Goal: Transaction & Acquisition: Purchase product/service

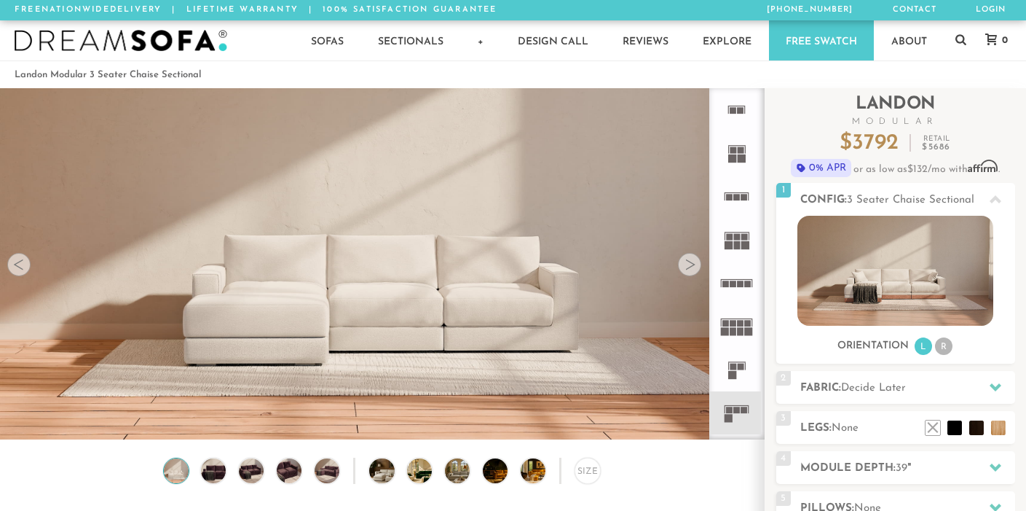
scroll to position [15934, 1026]
click at [886, 388] on span "Decide Later" at bounding box center [873, 387] width 65 height 11
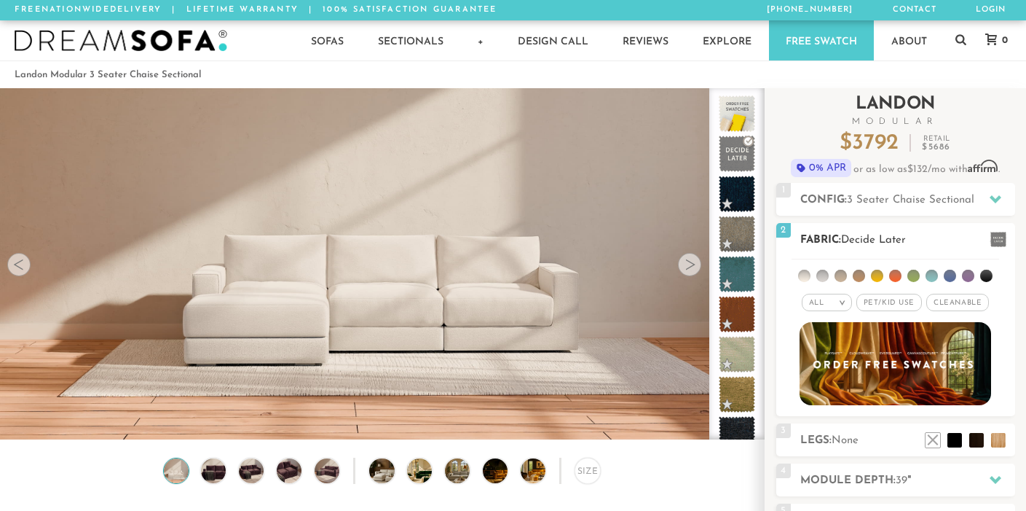
click at [961, 304] on span "Cleanable x" at bounding box center [957, 301] width 63 height 17
click at [822, 274] on li at bounding box center [822, 275] width 12 height 12
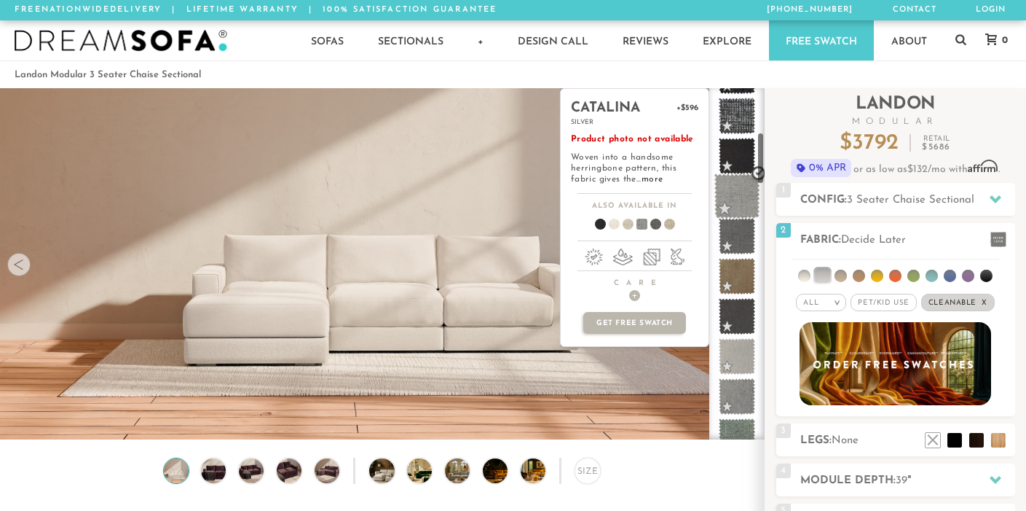
scroll to position [298, 0]
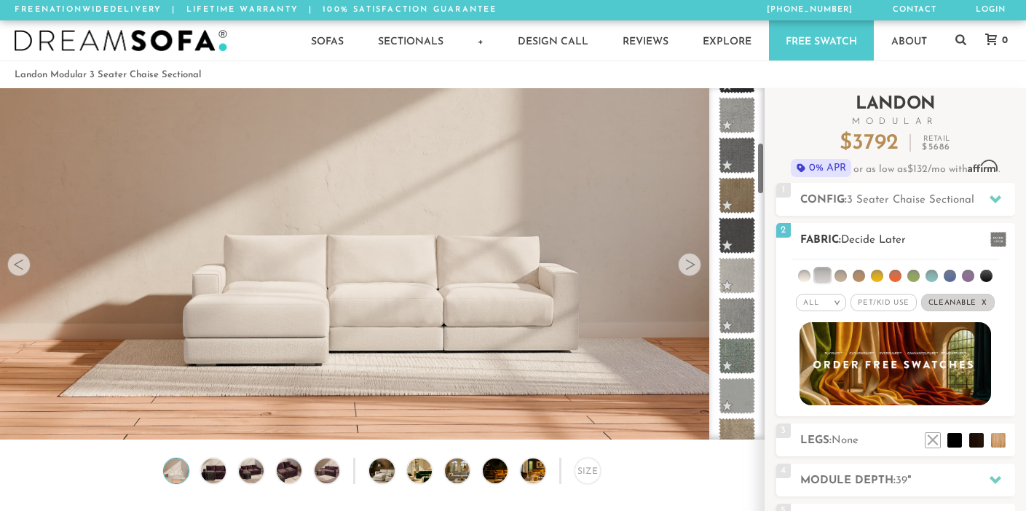
click at [806, 276] on li at bounding box center [804, 275] width 12 height 12
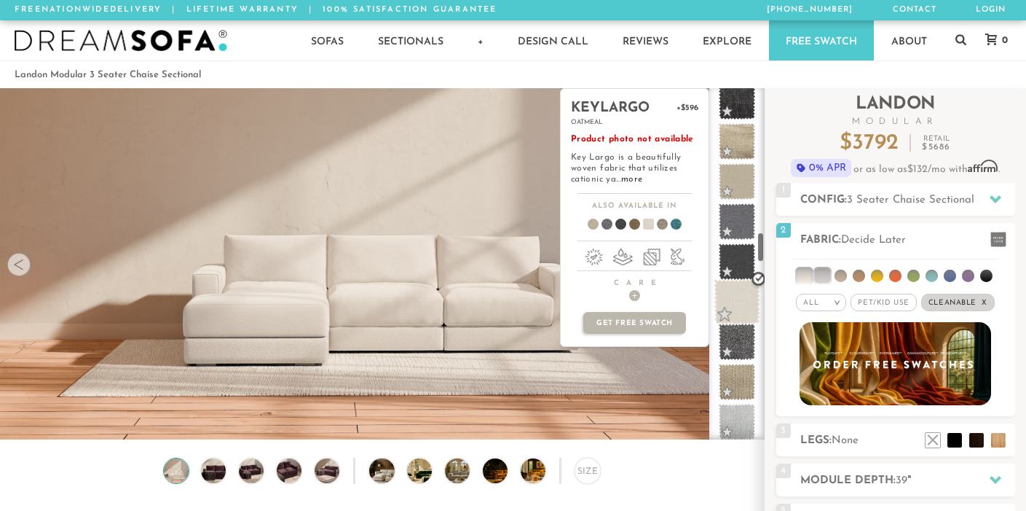
scroll to position [1650, 0]
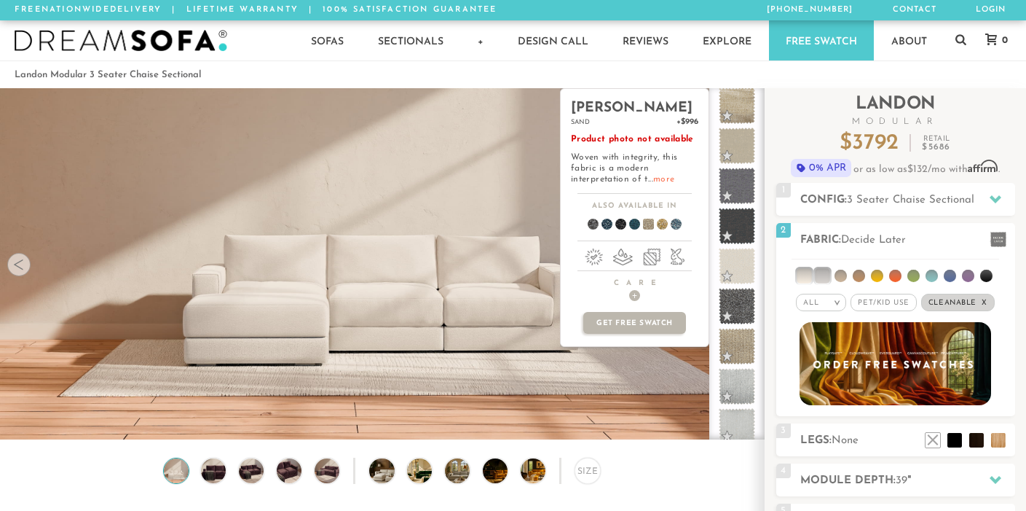
click at [658, 183] on link "more" at bounding box center [663, 179] width 21 height 9
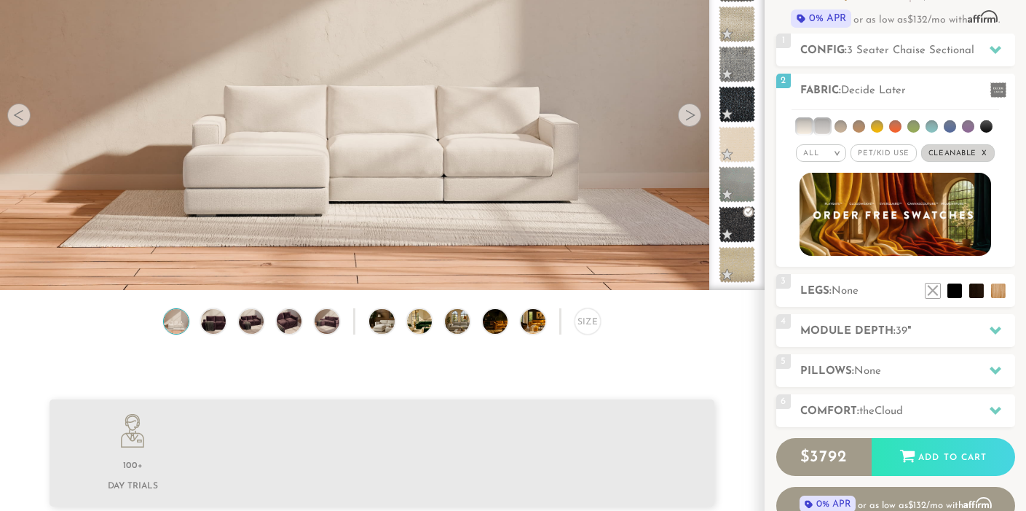
scroll to position [152, 0]
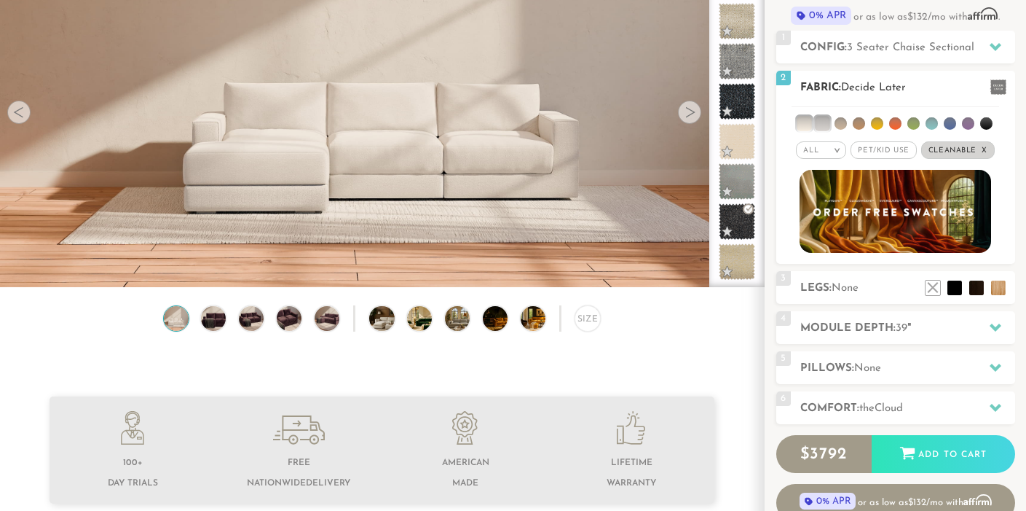
click at [948, 154] on span "Cleanable x" at bounding box center [958, 149] width 74 height 17
click at [896, 154] on span "Pet/Kid Use x" at bounding box center [889, 149] width 66 height 17
click at [896, 154] on span "Pet/Kid Use x" at bounding box center [889, 149] width 76 height 17
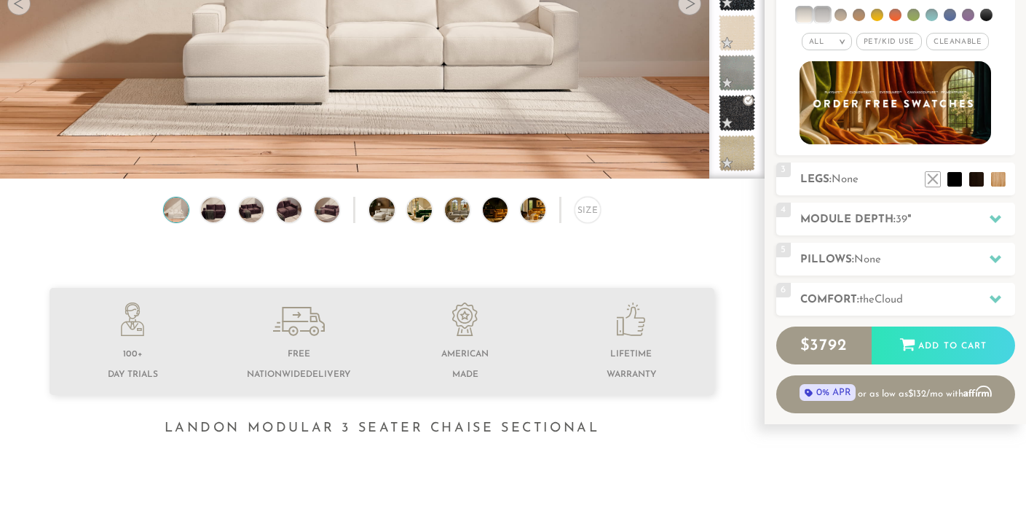
scroll to position [324, 0]
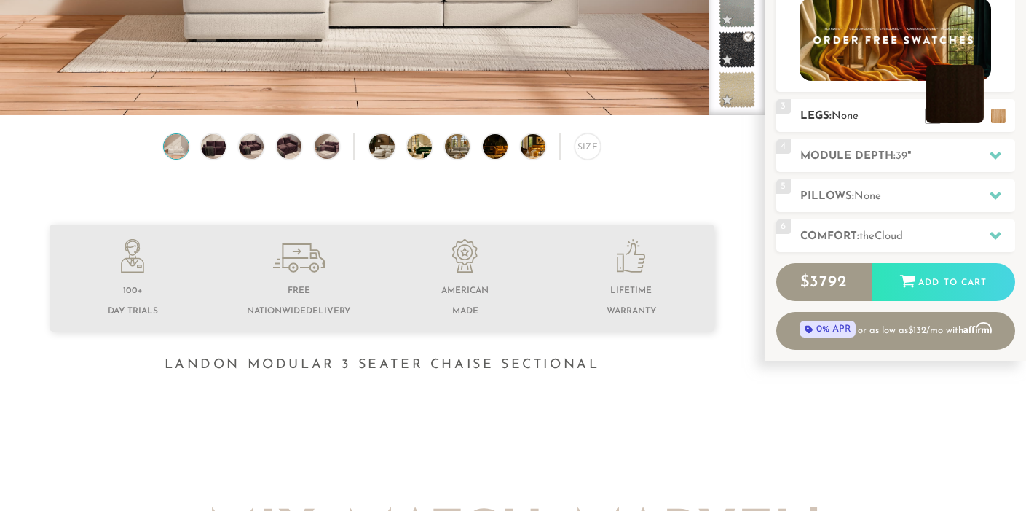
click at [977, 119] on li at bounding box center [955, 94] width 58 height 58
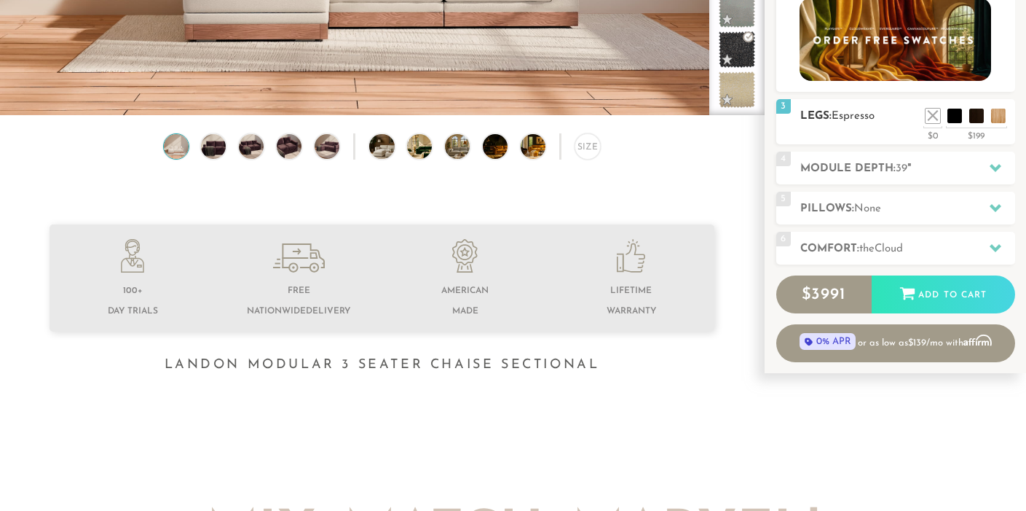
scroll to position [200, 0]
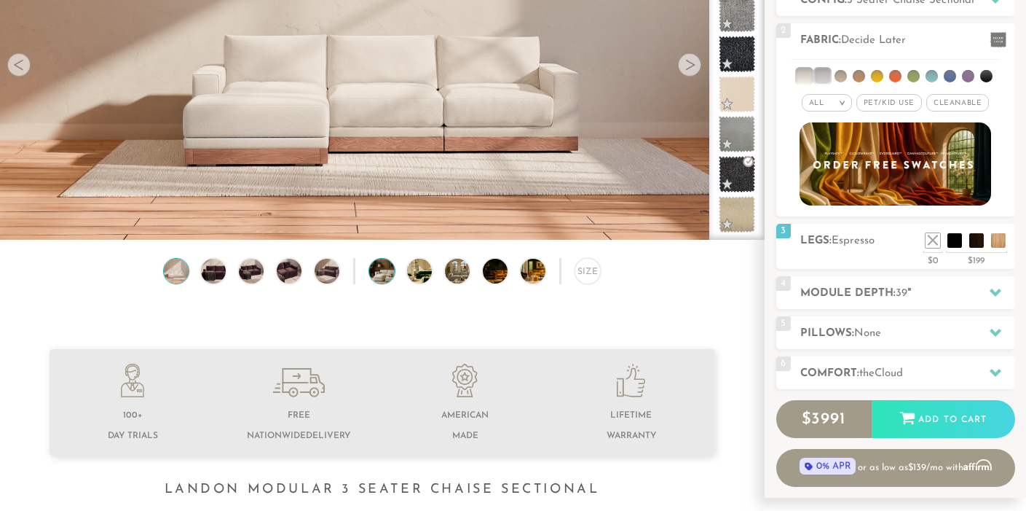
click at [395, 272] on div at bounding box center [381, 271] width 26 height 26
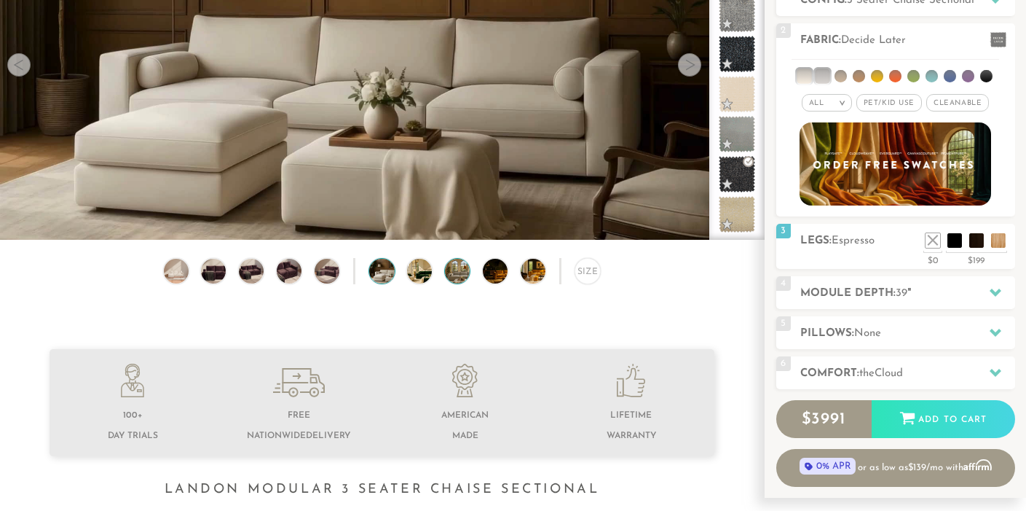
click at [458, 276] on img at bounding box center [467, 271] width 44 height 25
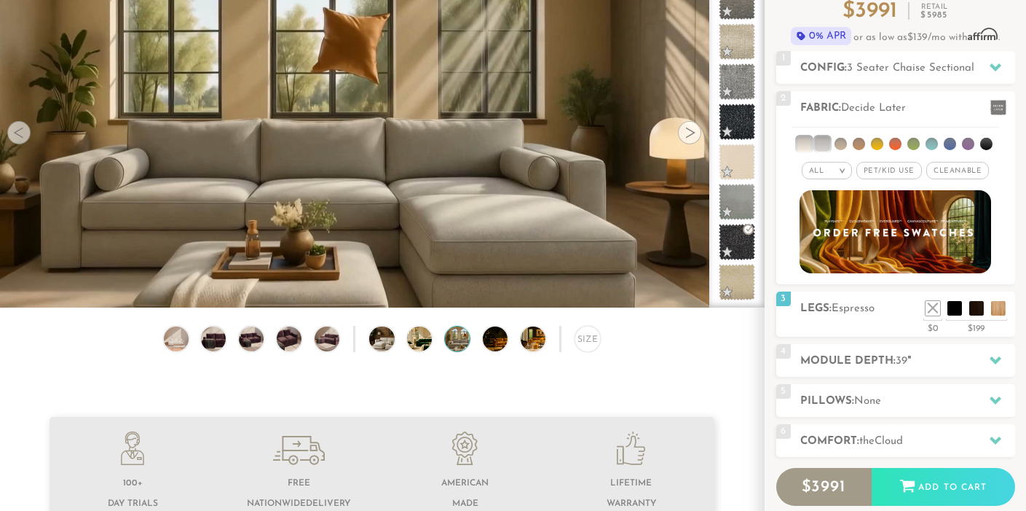
scroll to position [0, 0]
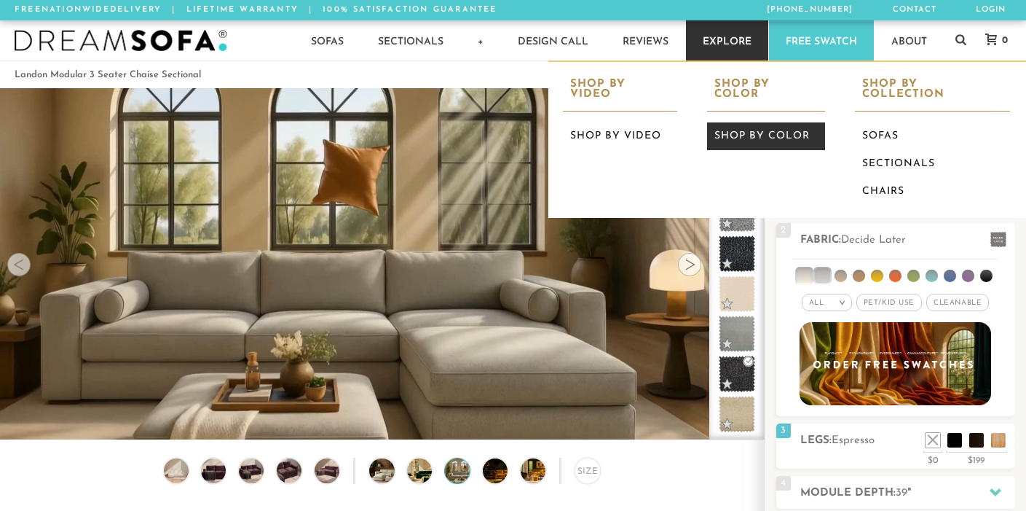
click at [746, 125] on link "Shop by Color" at bounding box center [766, 136] width 118 height 28
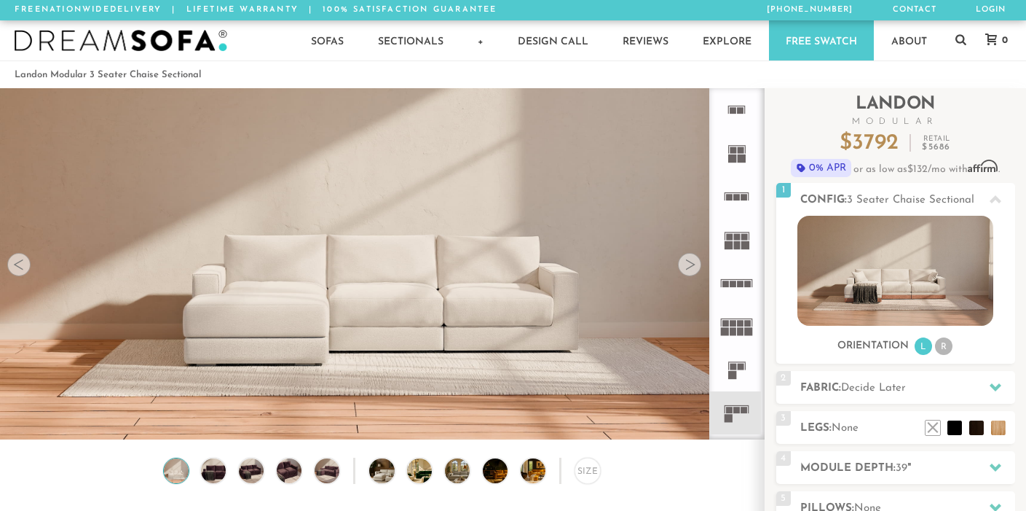
scroll to position [15934, 1026]
